Goal: Information Seeking & Learning: Find specific fact

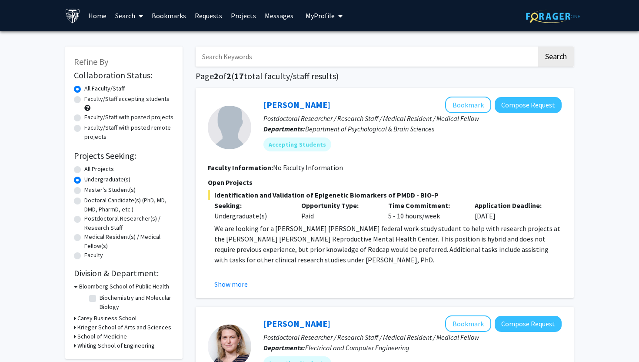
click at [287, 59] on input "Search Keywords" at bounding box center [366, 57] width 341 height 20
click at [386, 76] on h1 "Page 2 of 2 ( 17 total faculty/staff results)" at bounding box center [385, 76] width 378 height 10
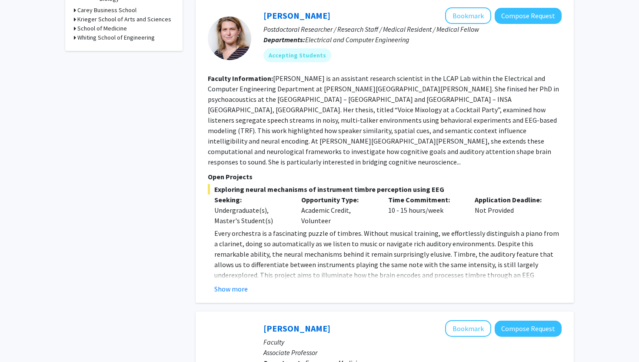
scroll to position [310, 0]
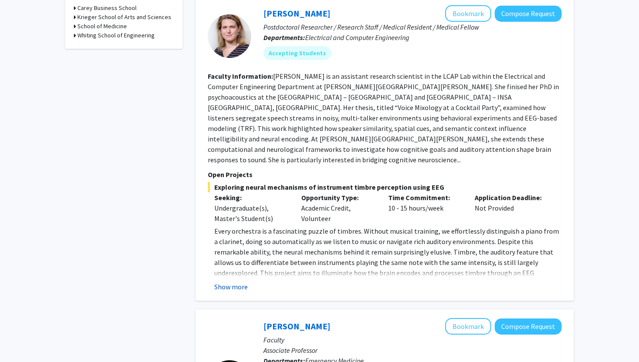
click at [231, 281] on button "Show more" at bounding box center [230, 286] width 33 height 10
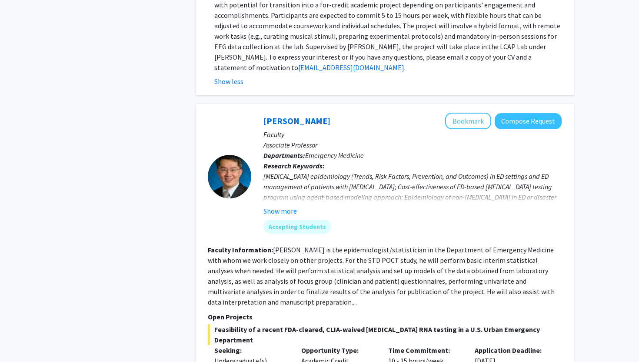
scroll to position [839, 0]
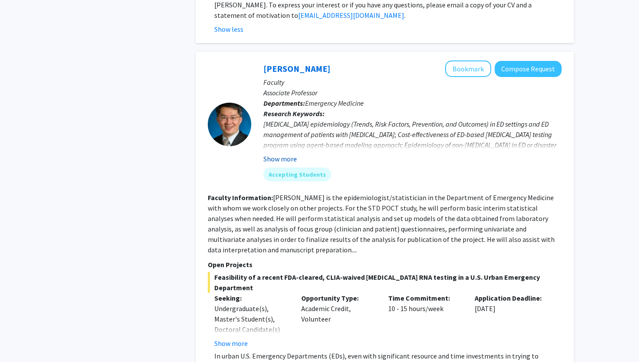
click at [285, 154] on button "Show more" at bounding box center [280, 159] width 33 height 10
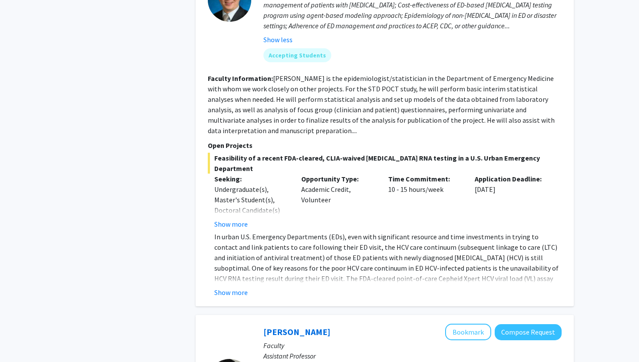
scroll to position [957, 0]
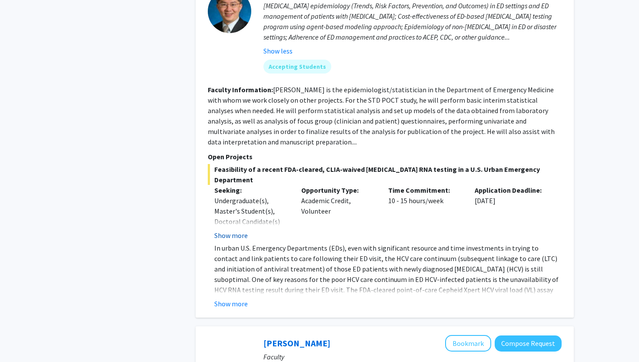
click at [239, 230] on button "Show more" at bounding box center [230, 235] width 33 height 10
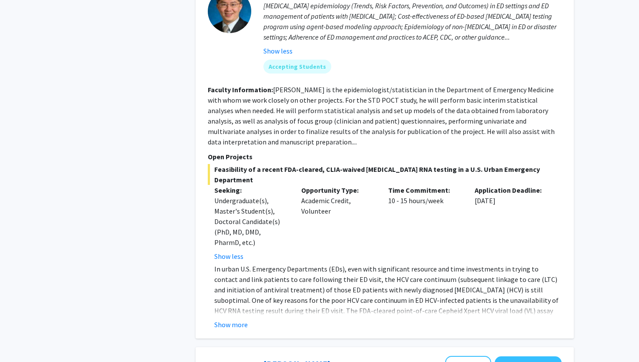
scroll to position [984, 0]
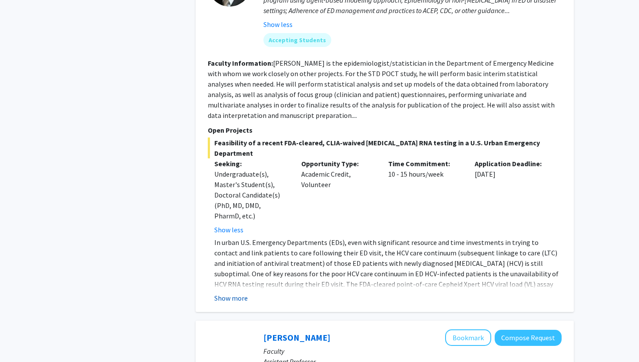
click at [240, 293] on button "Show more" at bounding box center [230, 298] width 33 height 10
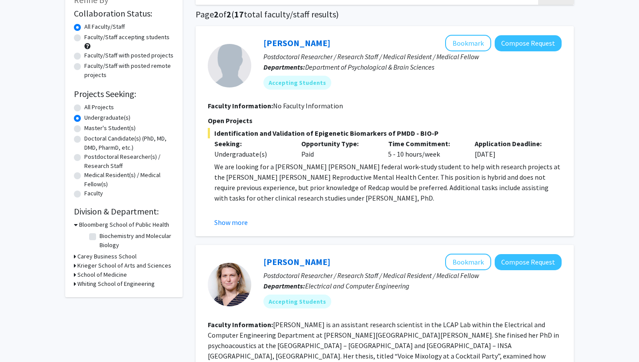
scroll to position [0, 0]
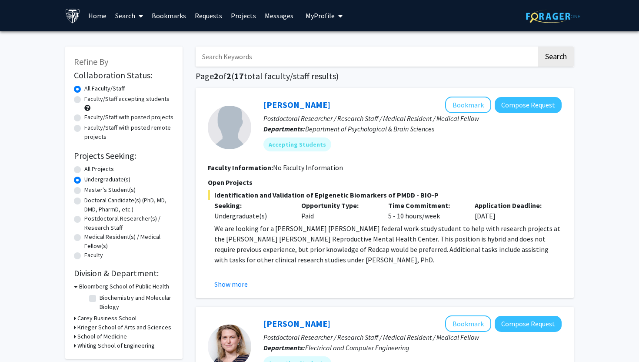
click at [242, 59] on input "Search Keywords" at bounding box center [366, 57] width 341 height 20
click at [361, 77] on h1 "Page 2 of 2 ( 17 total faculty/staff results)" at bounding box center [385, 76] width 378 height 10
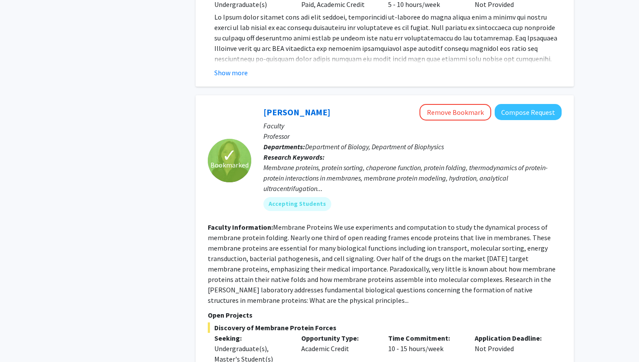
scroll to position [2418, 0]
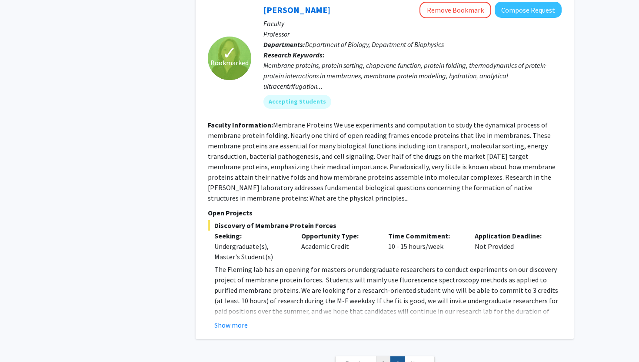
click at [387, 356] on link "1" at bounding box center [383, 363] width 15 height 15
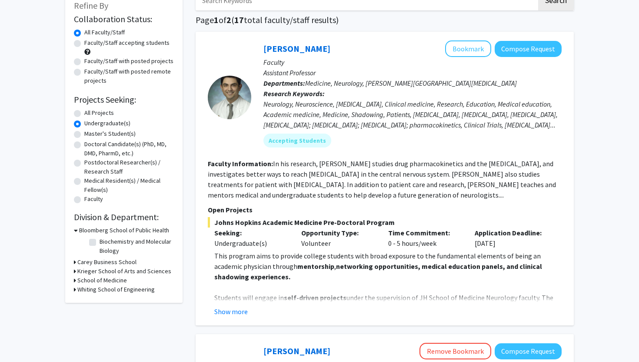
scroll to position [57, 0]
click at [232, 311] on button "Show more" at bounding box center [230, 311] width 33 height 10
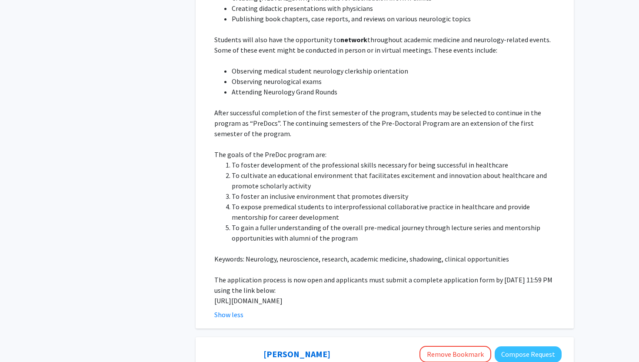
scroll to position [421, 0]
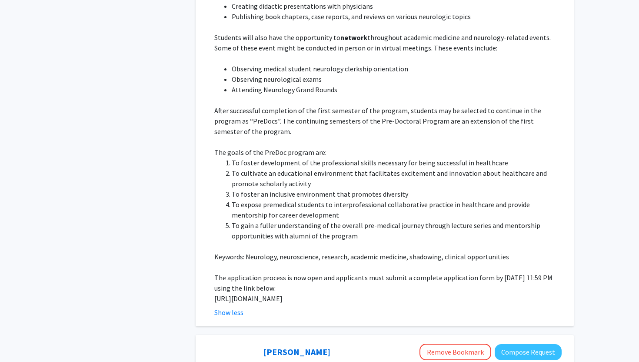
drag, startPoint x: 213, startPoint y: 289, endPoint x: 252, endPoint y: 301, distance: 41.0
click at [252, 301] on fg-read-more "This program aims to provide college students with broad exposure to the fundam…" at bounding box center [385, 101] width 354 height 431
copy p "[URL][DOMAIN_NAME]"
click at [406, 157] on li "To foster development of the professional skills necessary for being successful…" at bounding box center [397, 162] width 330 height 10
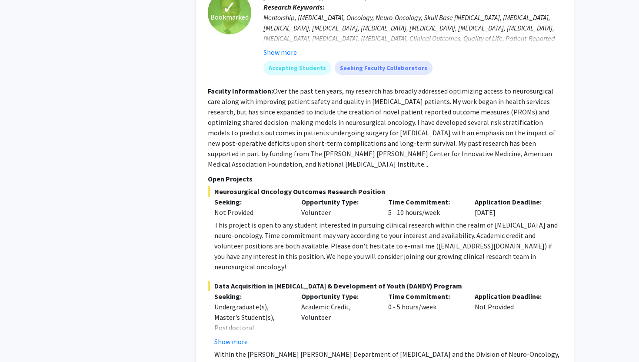
scroll to position [4045, 0]
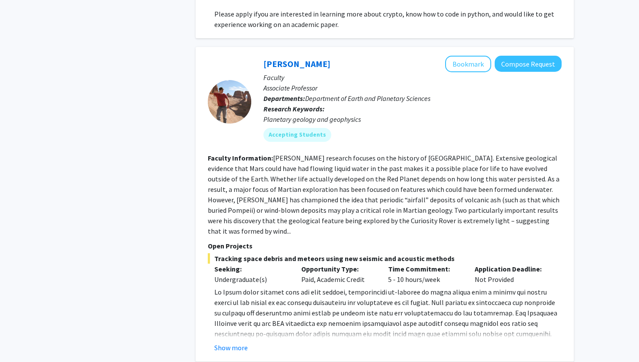
scroll to position [2011, 0]
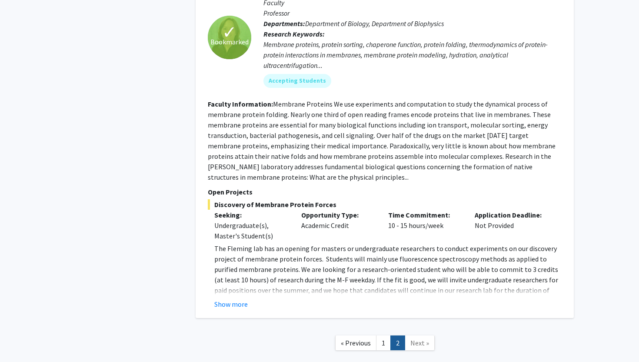
click at [391, 335] on link "2" at bounding box center [398, 342] width 15 height 15
click at [387, 335] on link "1" at bounding box center [383, 342] width 15 height 15
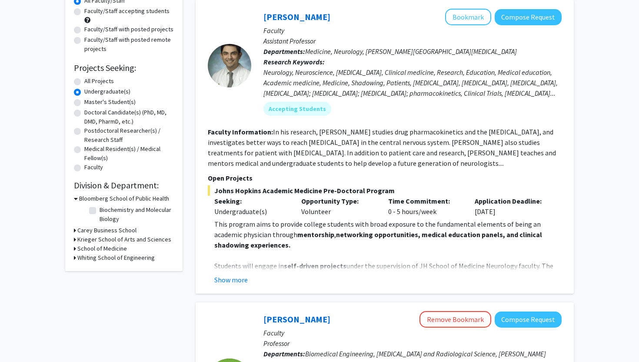
scroll to position [151, 0]
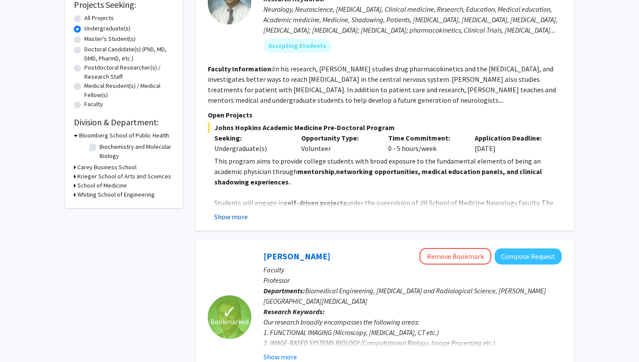
click at [236, 211] on button "Show more" at bounding box center [230, 216] width 33 height 10
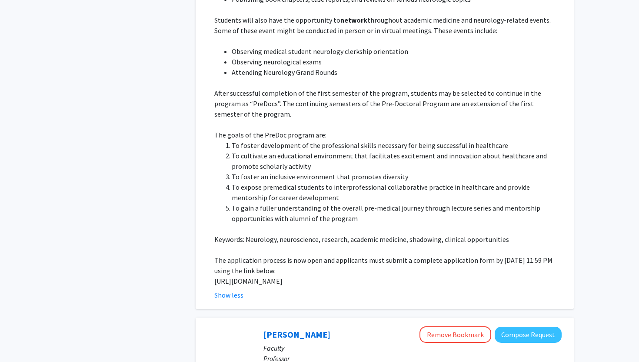
scroll to position [0, 0]
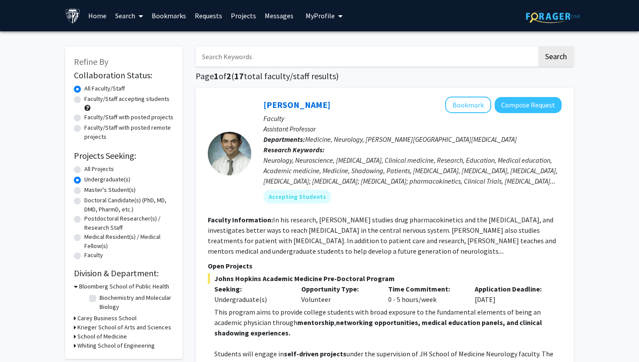
click at [274, 51] on input "Search Keywords" at bounding box center [366, 57] width 341 height 20
type input "quantum"
click at [538, 47] on button "Search" at bounding box center [556, 57] width 36 height 20
radio input "true"
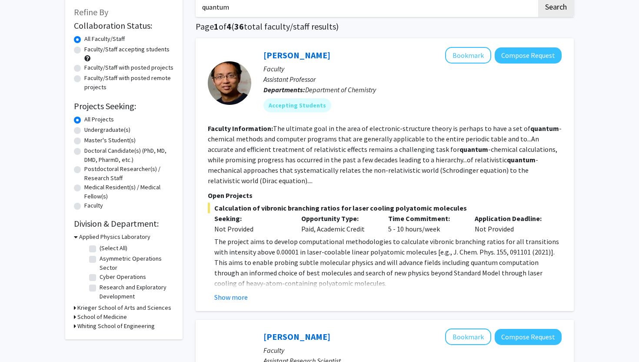
scroll to position [52, 0]
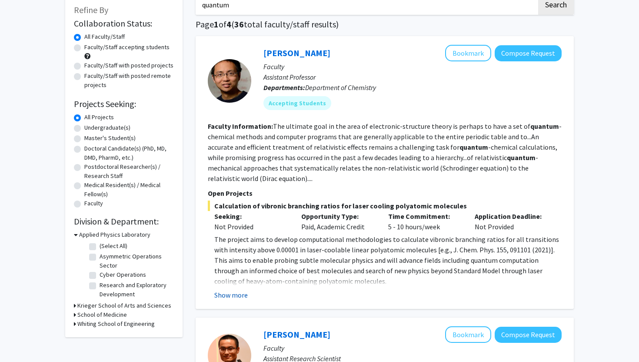
click at [230, 297] on button "Show more" at bounding box center [230, 295] width 33 height 10
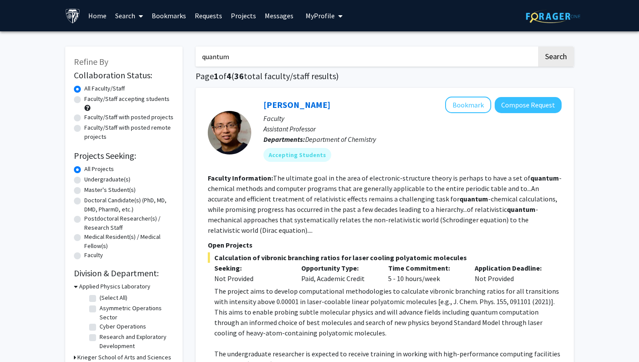
scroll to position [4, 0]
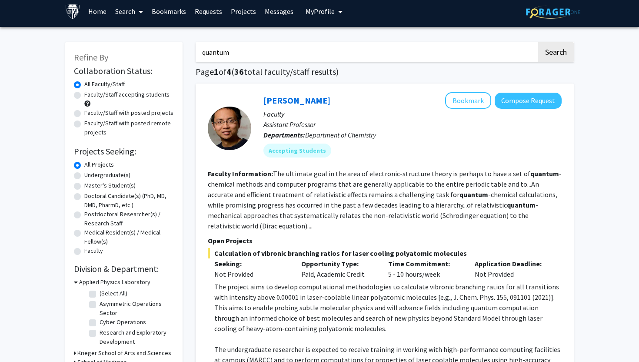
click at [237, 51] on input "quantum" at bounding box center [366, 52] width 341 height 20
click at [538, 42] on button "Search" at bounding box center [556, 52] width 36 height 20
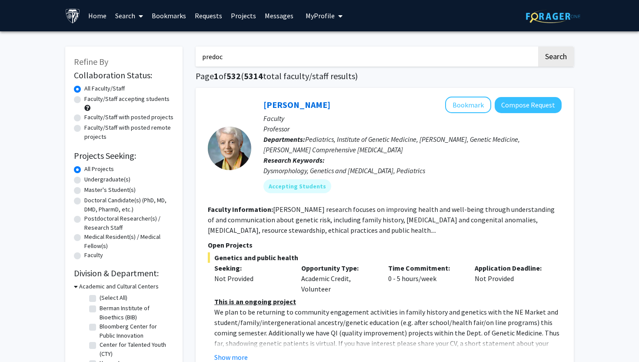
type input "predoc"
click at [538, 47] on button "Search" at bounding box center [556, 57] width 36 height 20
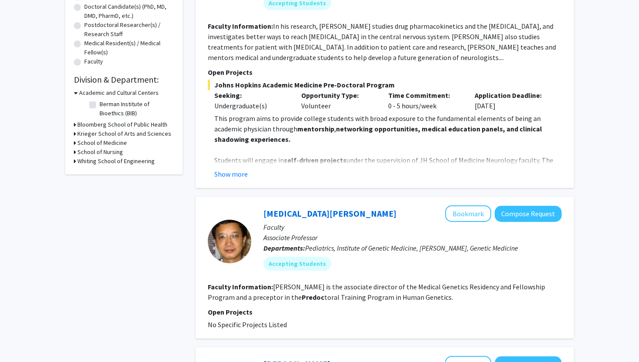
scroll to position [186, 0]
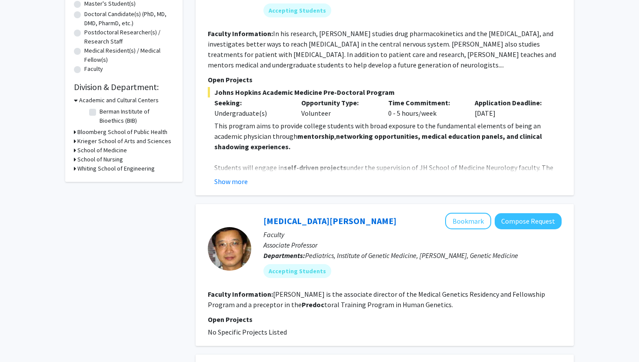
click at [235, 187] on div "[PERSON_NAME] Bookmark Compose Request Faculty Assistant Professor Departments:…" at bounding box center [385, 49] width 378 height 294
click at [233, 184] on button "Show more" at bounding box center [230, 181] width 33 height 10
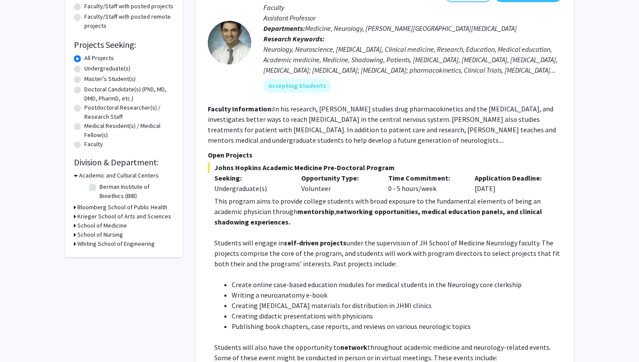
scroll to position [96, 0]
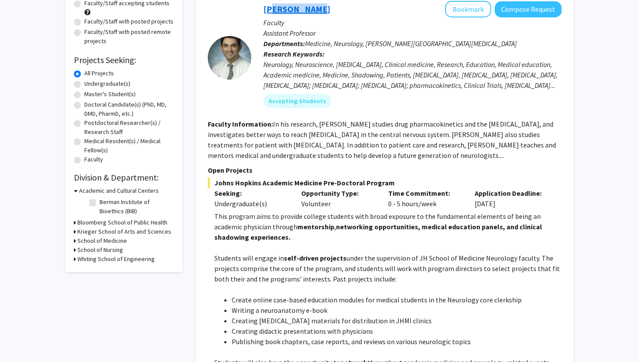
drag, startPoint x: 317, startPoint y: 10, endPoint x: 268, endPoint y: 10, distance: 48.7
click at [267, 10] on div "[PERSON_NAME] Bookmark Compose Request" at bounding box center [413, 9] width 298 height 17
click at [277, 10] on link "[PERSON_NAME]" at bounding box center [297, 8] width 67 height 11
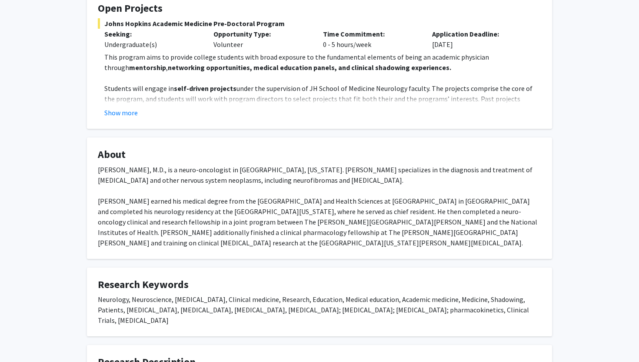
scroll to position [200, 0]
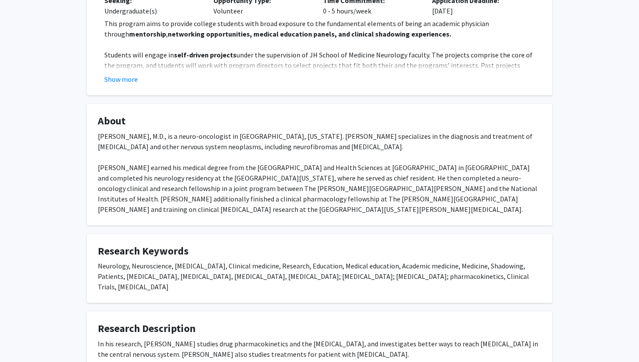
drag, startPoint x: 132, startPoint y: 122, endPoint x: 83, endPoint y: 124, distance: 49.2
click at [83, 124] on div "[PERSON_NAME] Bookmark Compose Request Titles: Assistant Professor Degrees: MD;…" at bounding box center [319, 120] width 478 height 564
click at [120, 134] on div "[PERSON_NAME], M.D., is a neuro-oncologist in [GEOGRAPHIC_DATA], [US_STATE]. [P…" at bounding box center [320, 173] width 444 height 84
drag, startPoint x: 93, startPoint y: 136, endPoint x: 150, endPoint y: 136, distance: 57.0
click at [150, 136] on fg-card "About [PERSON_NAME], M.D., is a neuro-oncologist in [GEOGRAPHIC_DATA], [US_STAT…" at bounding box center [319, 164] width 465 height 121
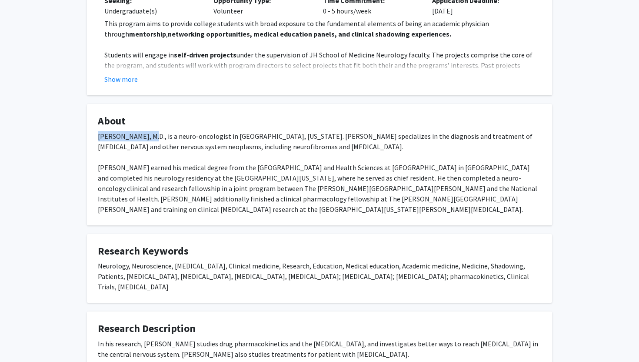
copy div "[PERSON_NAME], M.D."
click at [359, 175] on div "[PERSON_NAME], M.D., is a neuro-oncologist in [GEOGRAPHIC_DATA], [US_STATE]. [P…" at bounding box center [320, 173] width 444 height 84
